Goal: Task Accomplishment & Management: Manage account settings

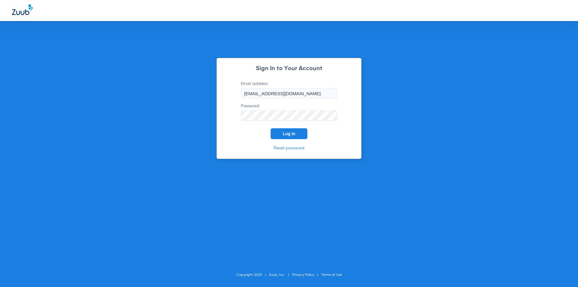
drag, startPoint x: 230, startPoint y: 134, endPoint x: 246, endPoint y: 133, distance: 16.0
click at [231, 134] on div "Sign In to Your Account Email address [EMAIL_ADDRESS][DOMAIN_NAME] Password Log…" at bounding box center [288, 108] width 145 height 101
click at [285, 136] on span "Log In" at bounding box center [288, 133] width 13 height 5
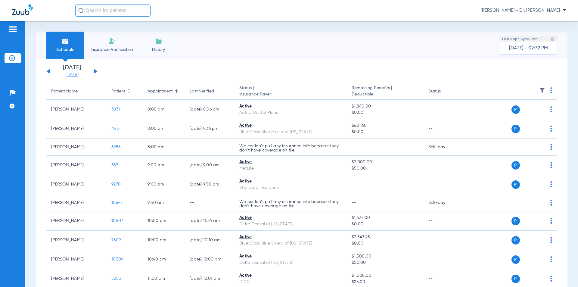
click at [66, 75] on link "[DATE]" at bounding box center [72, 75] width 36 height 6
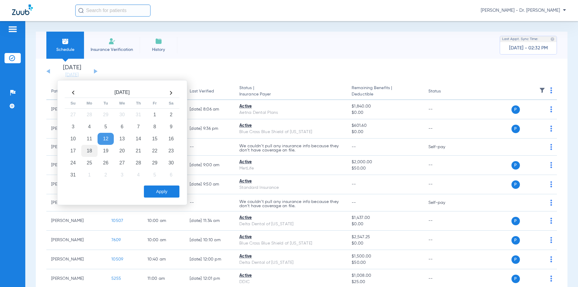
click at [92, 150] on td "18" at bounding box center [89, 151] width 16 height 12
click at [159, 192] on button "Apply" at bounding box center [161, 191] width 35 height 12
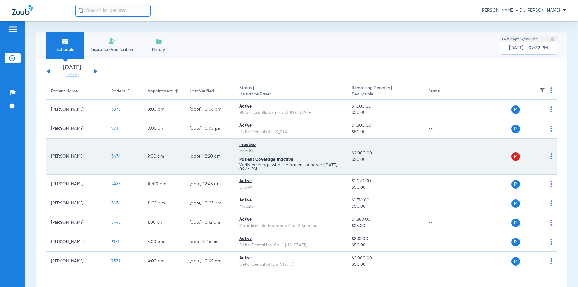
click at [63, 155] on td "[PERSON_NAME]" at bounding box center [76, 156] width 60 height 36
click at [63, 156] on td "[PERSON_NAME]" at bounding box center [76, 156] width 60 height 36
click at [114, 156] on span "3474" at bounding box center [115, 156] width 9 height 4
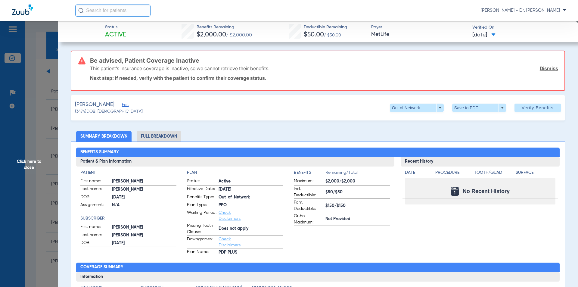
click at [32, 165] on span "Click here to close" at bounding box center [29, 164] width 58 height 287
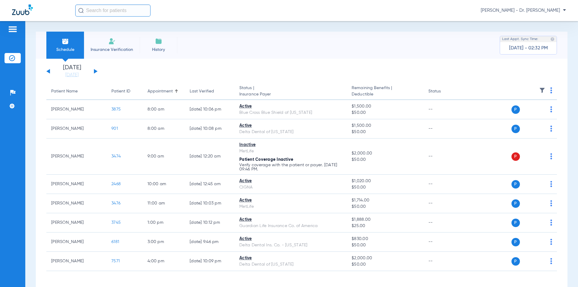
click at [25, 163] on div "Patients Insurance Verification Setup Help Center Settings" at bounding box center [12, 164] width 25 height 287
click at [26, 160] on div "Schedule Insurance Verification History Last Appt. Sync Time: [DATE] - 02:32 PM…" at bounding box center [301, 154] width 552 height 266
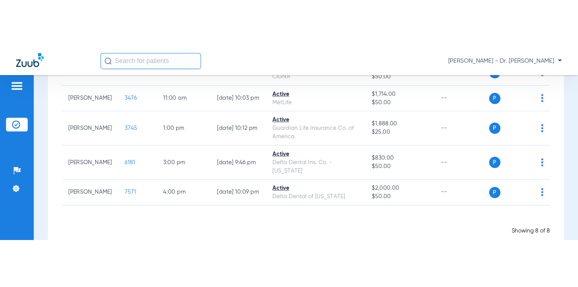
scroll to position [23, 0]
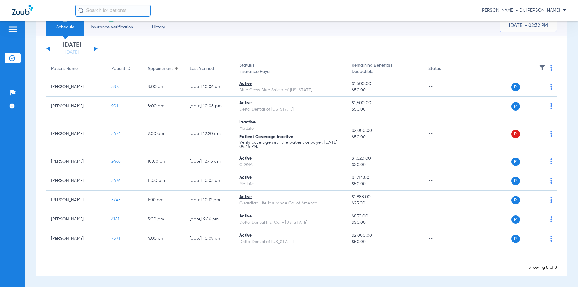
click at [95, 48] on button at bounding box center [96, 48] width 4 height 5
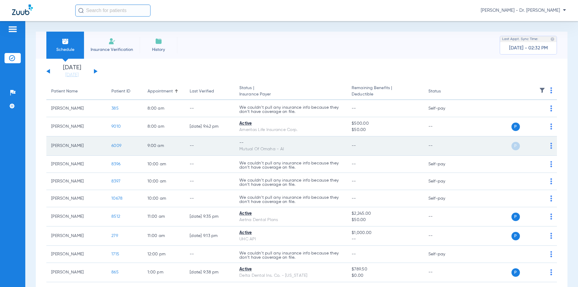
click at [545, 146] on div "P S" at bounding box center [508, 146] width 88 height 8
click at [550, 148] on img at bounding box center [551, 146] width 2 height 6
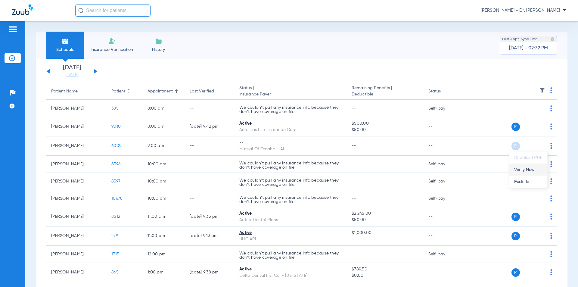
click at [526, 171] on span "Verify Now" at bounding box center [528, 169] width 28 height 4
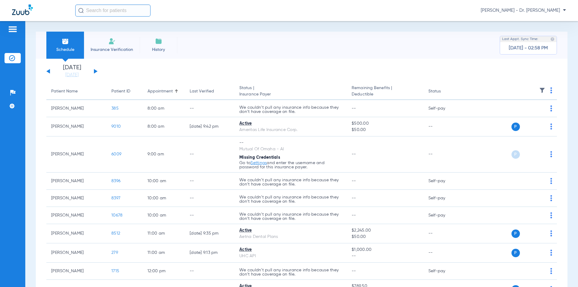
click at [94, 70] on button at bounding box center [96, 71] width 4 height 5
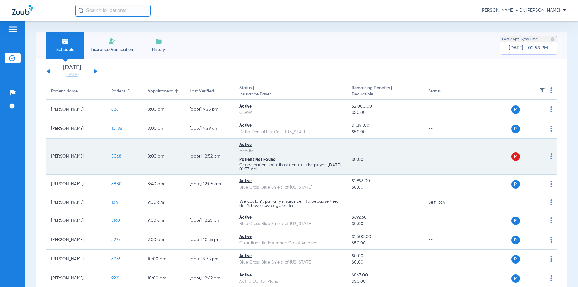
click at [113, 156] on span "5068" at bounding box center [116, 156] width 10 height 4
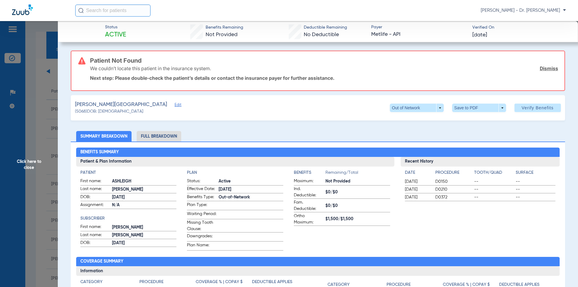
click at [174, 106] on span "Edit" at bounding box center [176, 106] width 5 height 6
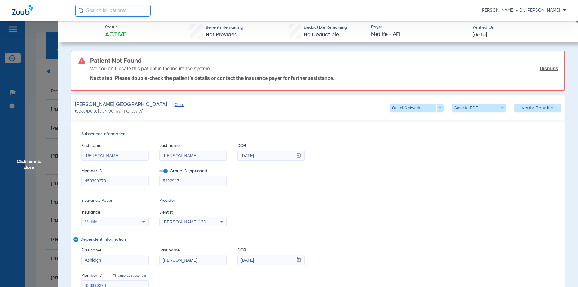
click at [27, 162] on span "Click here to close" at bounding box center [29, 164] width 58 height 287
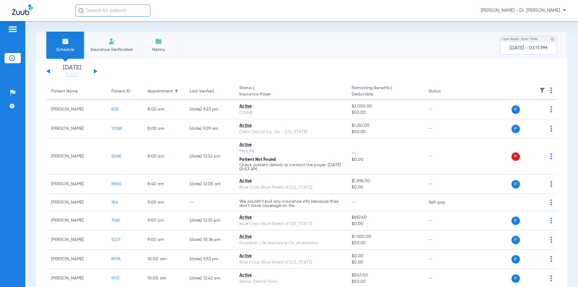
click at [94, 71] on button at bounding box center [96, 71] width 4 height 5
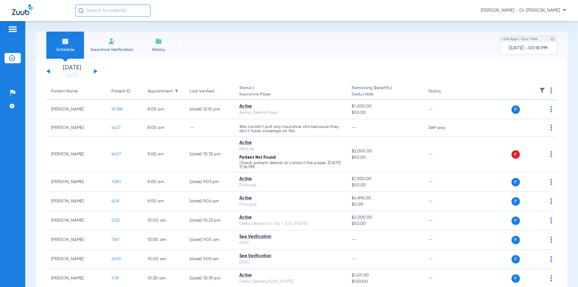
click at [95, 72] on button at bounding box center [96, 71] width 4 height 5
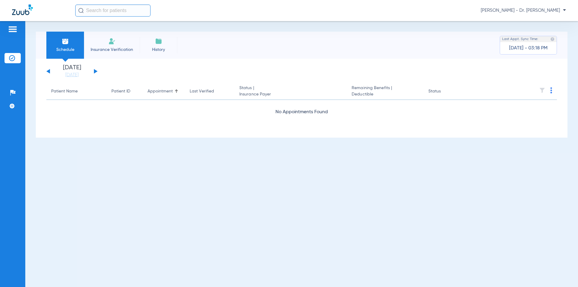
click at [48, 72] on button at bounding box center [48, 71] width 4 height 5
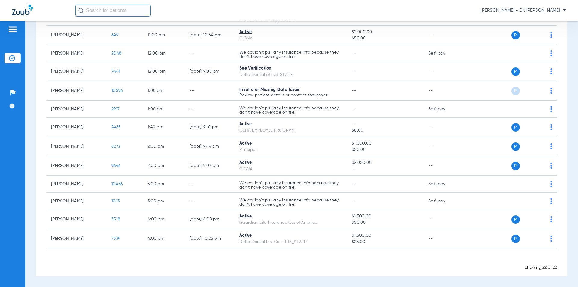
scroll to position [279, 0]
